Goal: Information Seeking & Learning: Learn about a topic

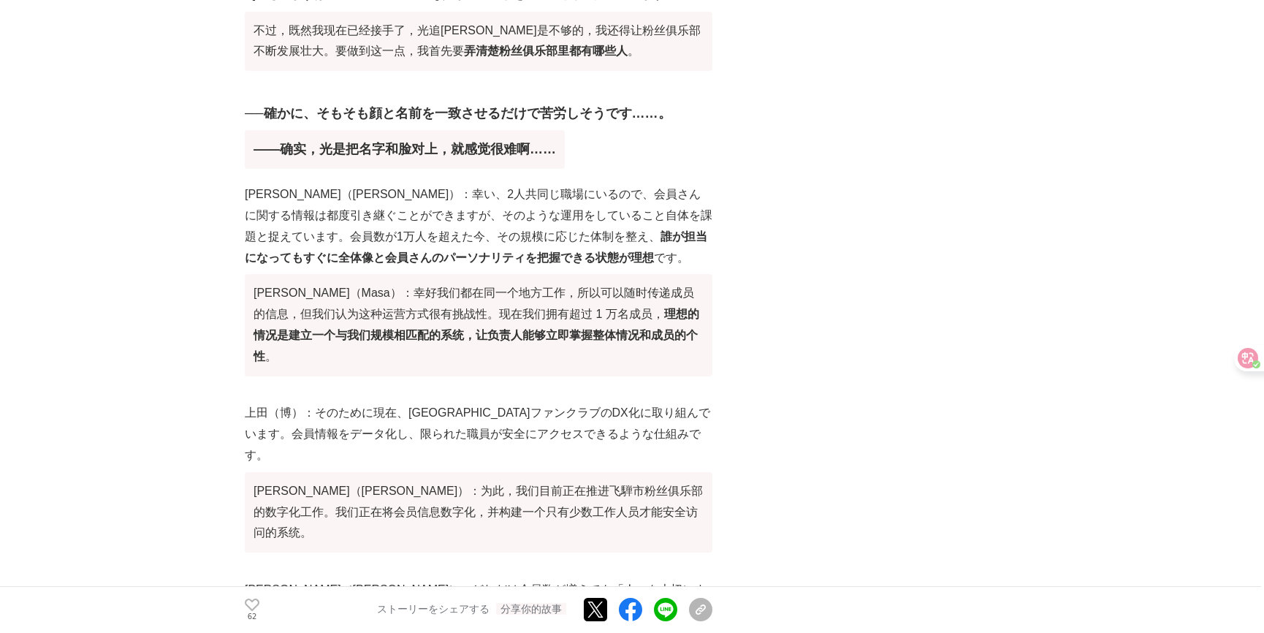
scroll to position [21893, 0]
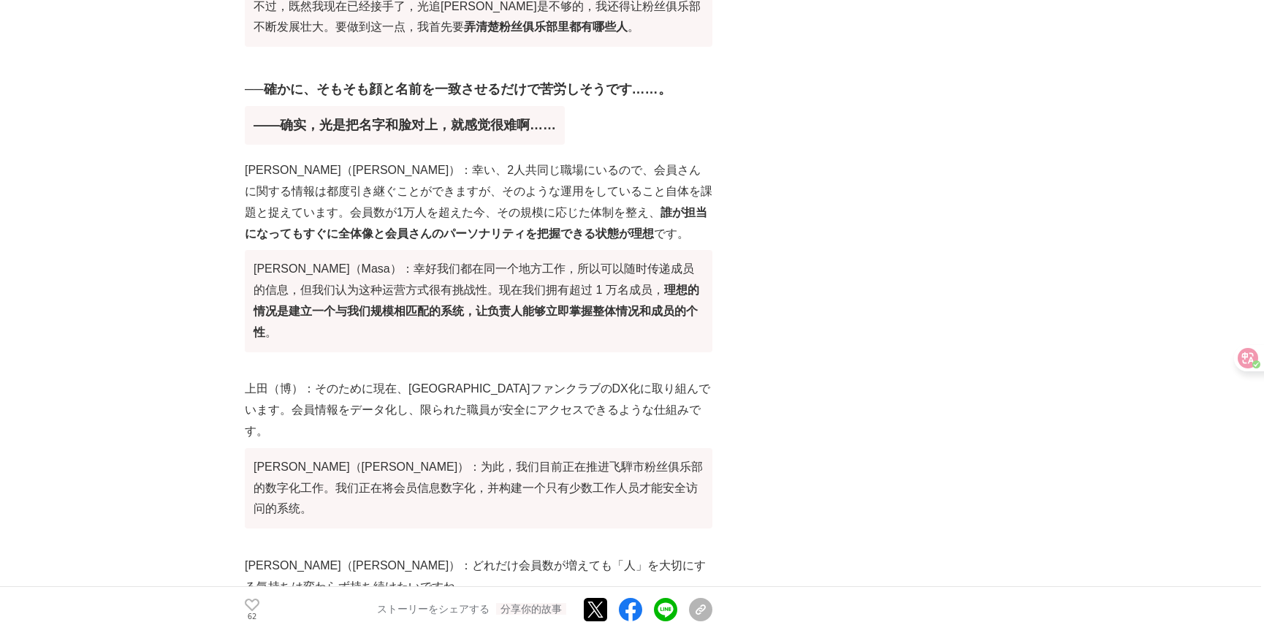
drag, startPoint x: 270, startPoint y: 178, endPoint x: 369, endPoint y: 203, distance: 101.9
drag, startPoint x: 287, startPoint y: 189, endPoint x: 251, endPoint y: 180, distance: 36.9
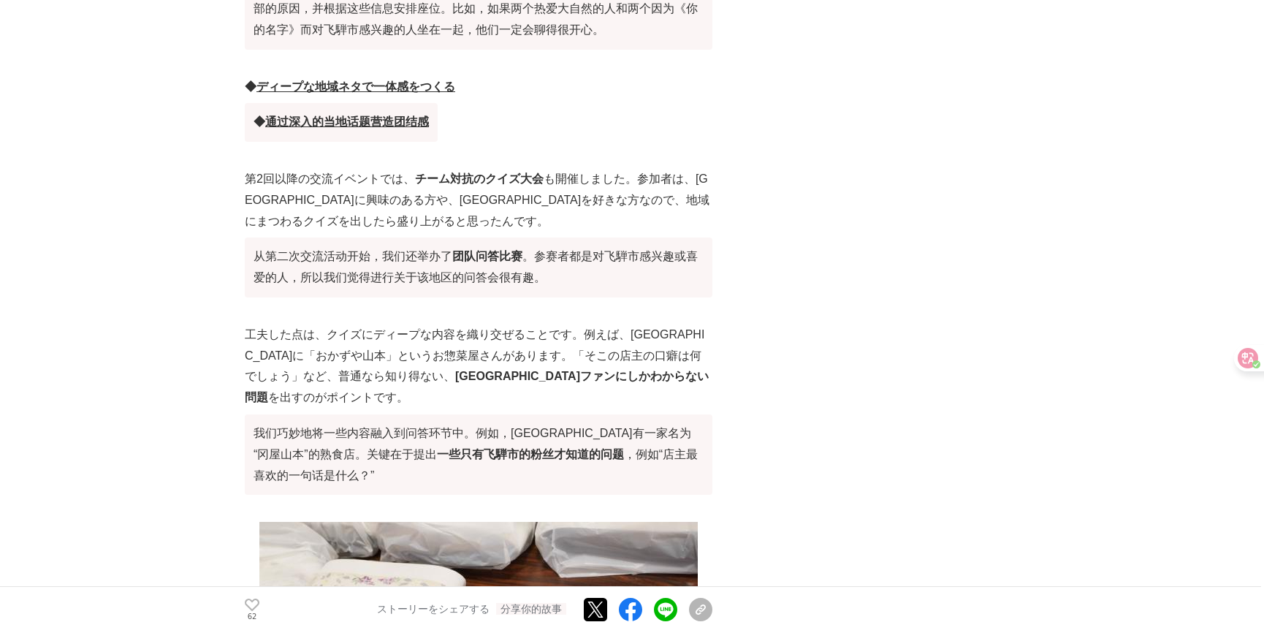
scroll to position [16911, 0]
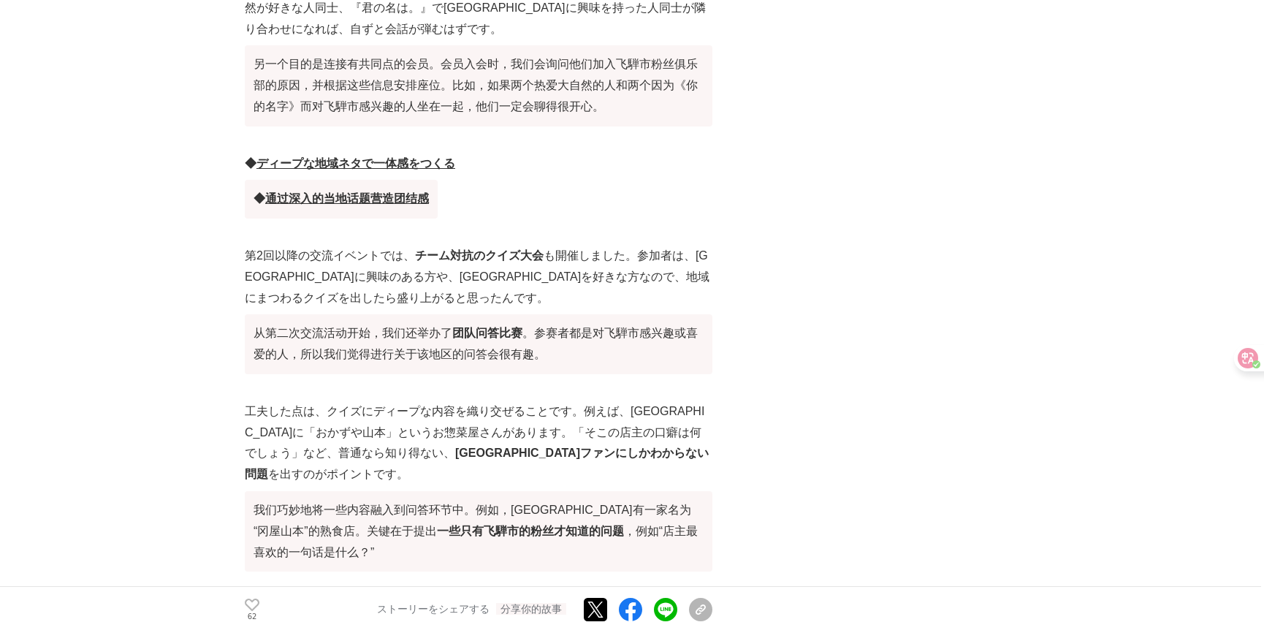
scroll to position [16579, 0]
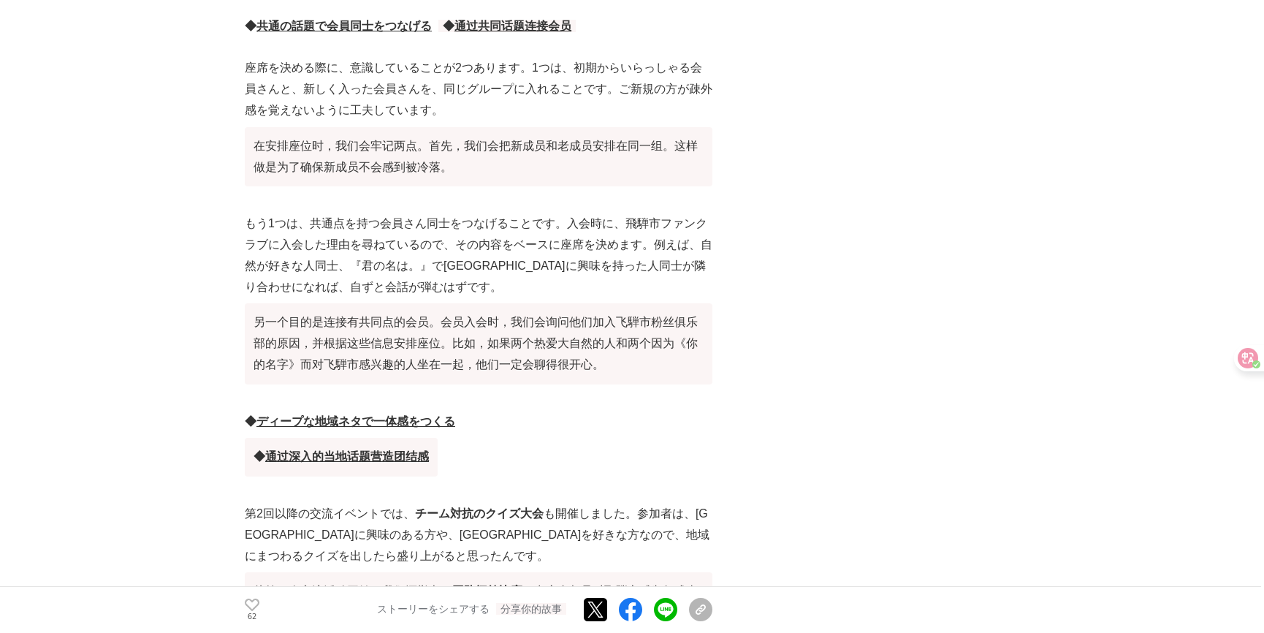
drag, startPoint x: 330, startPoint y: 438, endPoint x: 256, endPoint y: 402, distance: 82.0
drag, startPoint x: 256, startPoint y: 402, endPoint x: 376, endPoint y: 444, distance: 126.9
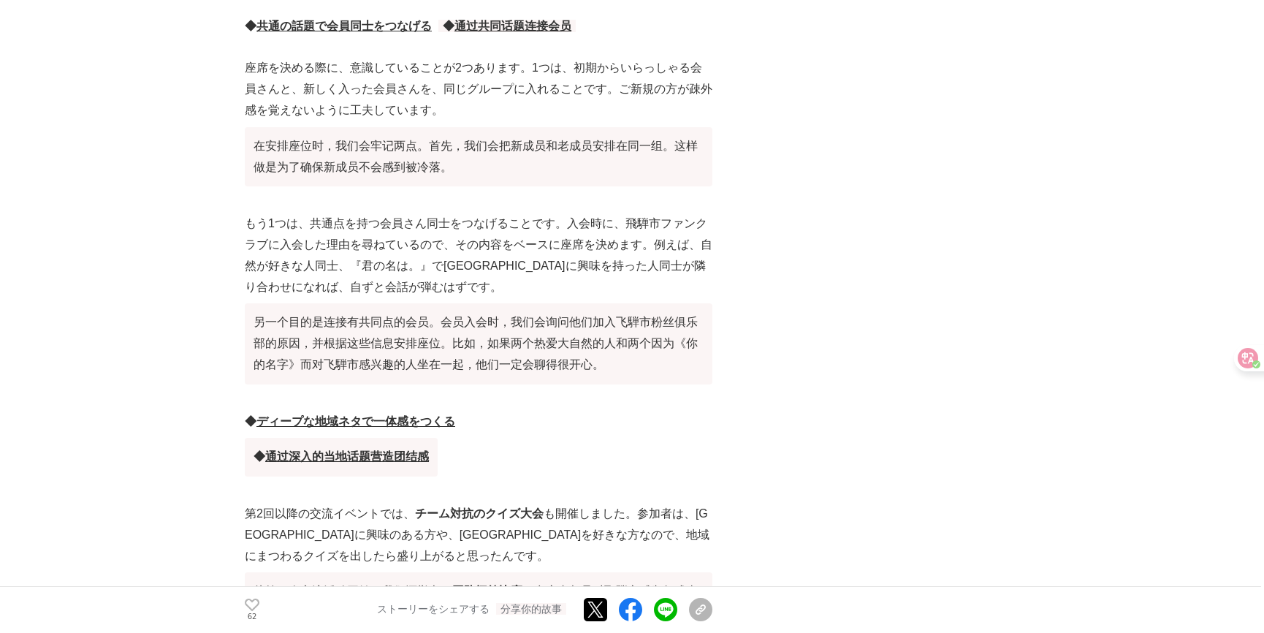
drag, startPoint x: 354, startPoint y: 442, endPoint x: 251, endPoint y: 403, distance: 111.0
drag, startPoint x: 248, startPoint y: 402, endPoint x: 354, endPoint y: 438, distance: 111.1
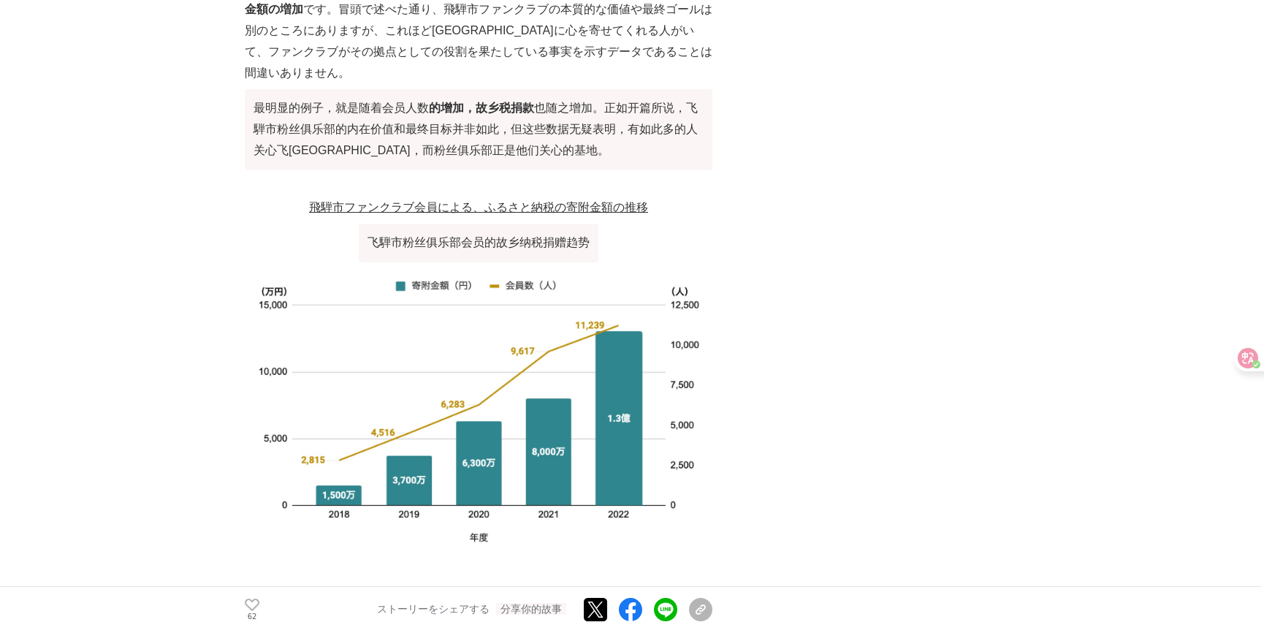
scroll to position [3362, 0]
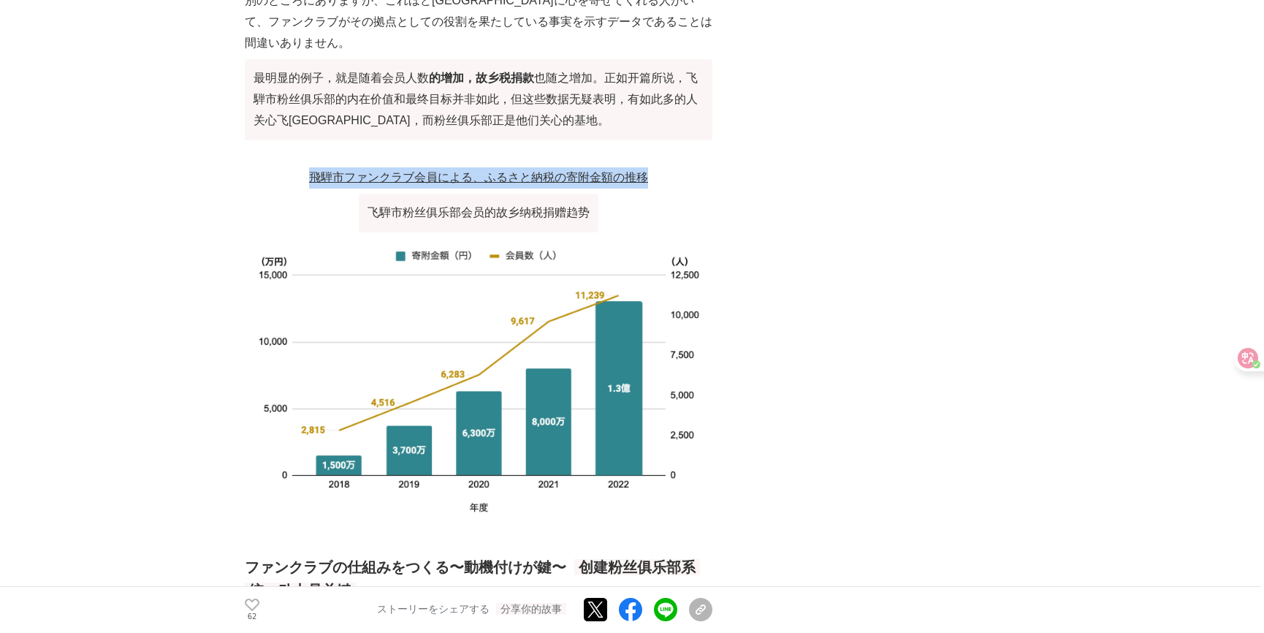
drag, startPoint x: 307, startPoint y: 77, endPoint x: 655, endPoint y: 75, distance: 347.8
click at [655, 167] on p "飛騨市ファンクラブ会員による、ふるさと納税の寄附金額の推移 飞騨市粉丝俱乐部会员的故乡纳税捐赠趋势" at bounding box center [479, 203] width 468 height 72
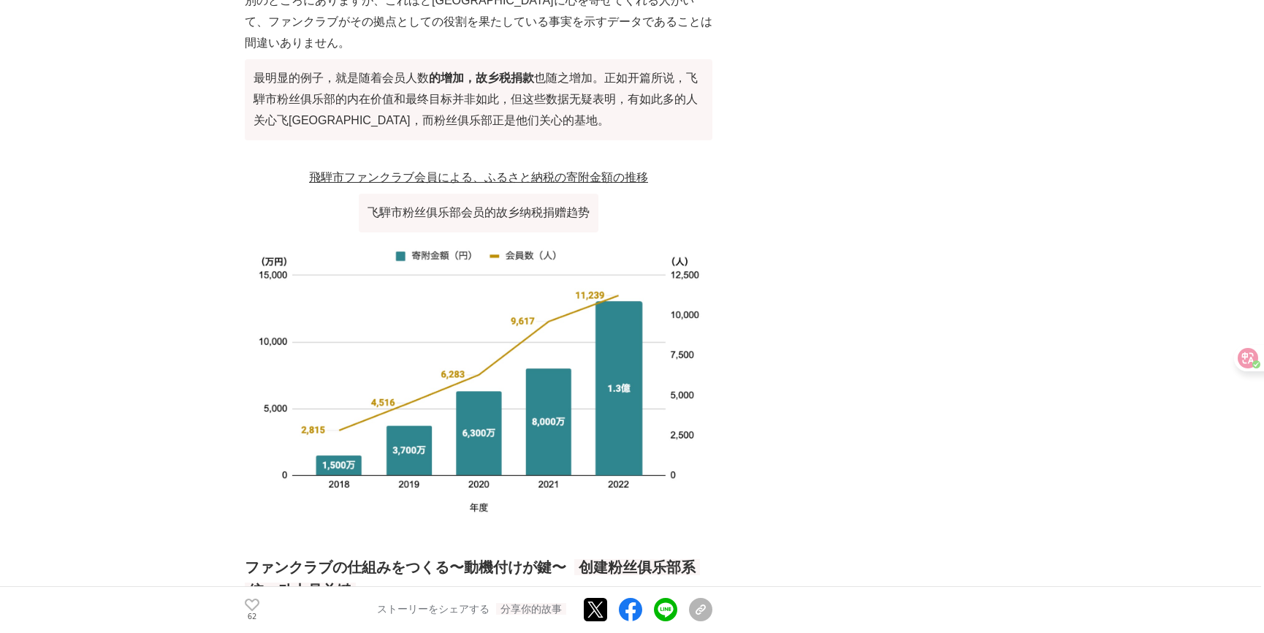
click at [632, 171] on u "飛騨市ファンクラブ会員による、ふるさと納税の寄附金額の推移 飞騨市粉丝俱乐部会员的故乡纳税捐赠趋势" at bounding box center [478, 195] width 339 height 48
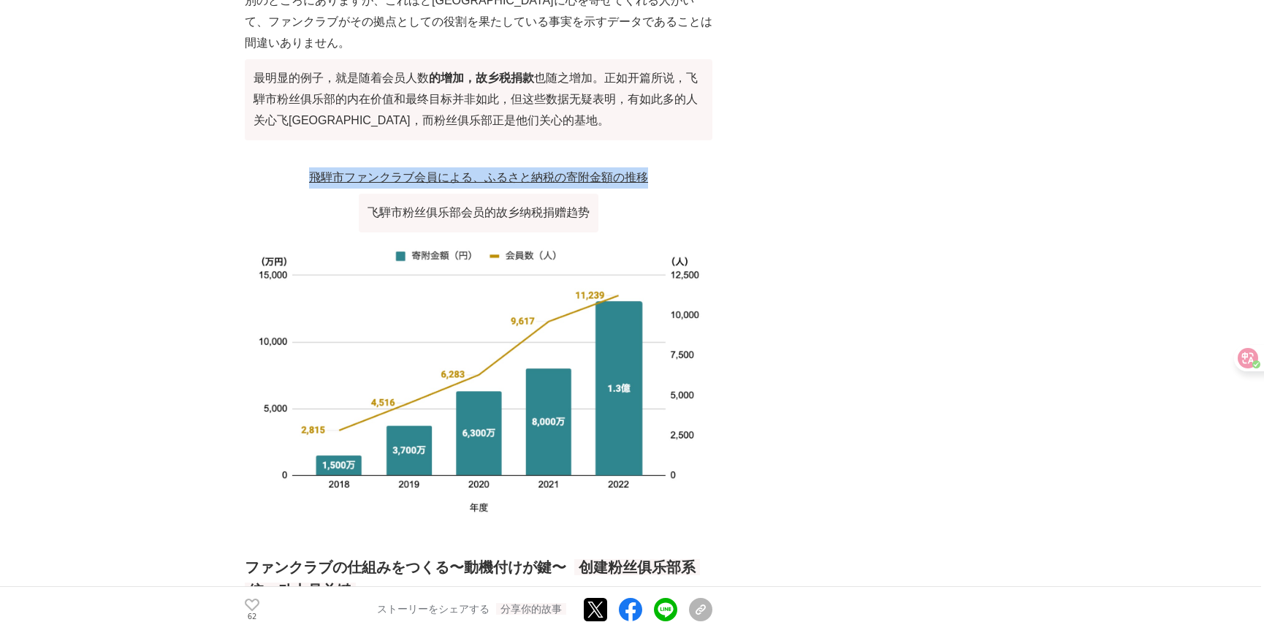
drag, startPoint x: 647, startPoint y: 70, endPoint x: 276, endPoint y: 70, distance: 370.5
click at [276, 167] on p "飛騨市ファンクラブ会員による、ふるさと納税の寄附金額の推移 飞騨市粉丝俱乐部会员的故乡纳税捐赠趋势" at bounding box center [479, 203] width 468 height 72
copy u "飛騨市ファンクラブ会員による、ふるさと納税の寄附金額の推移"
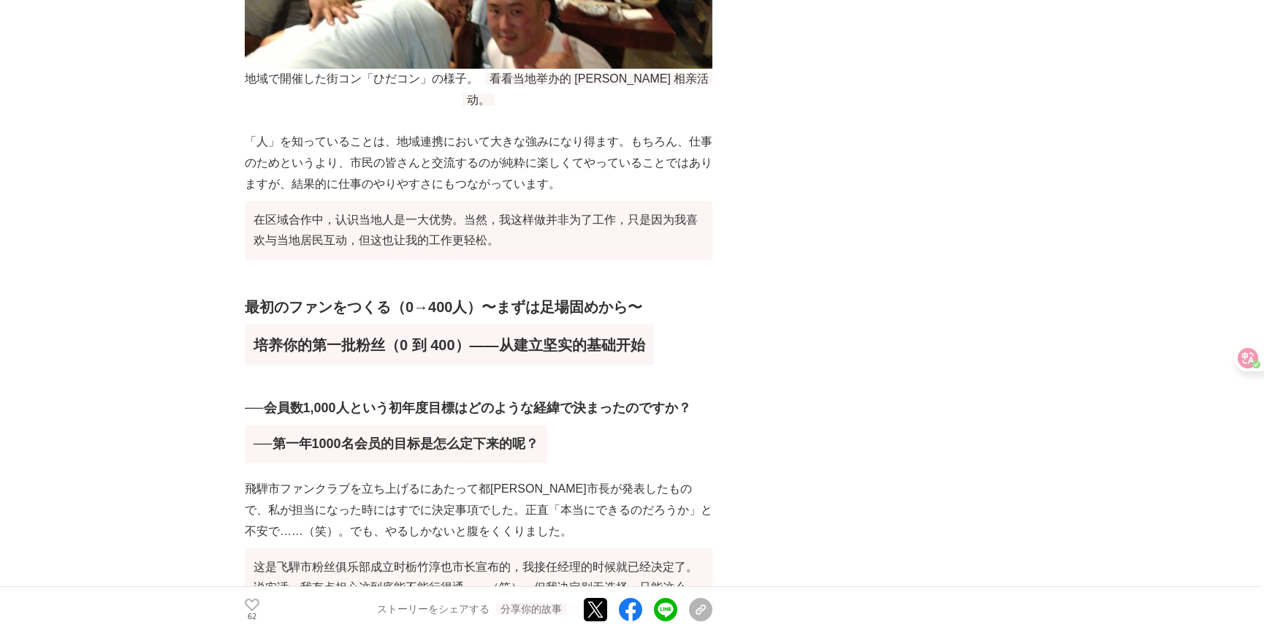
scroll to position [8943, 0]
